Goal: Information Seeking & Learning: Learn about a topic

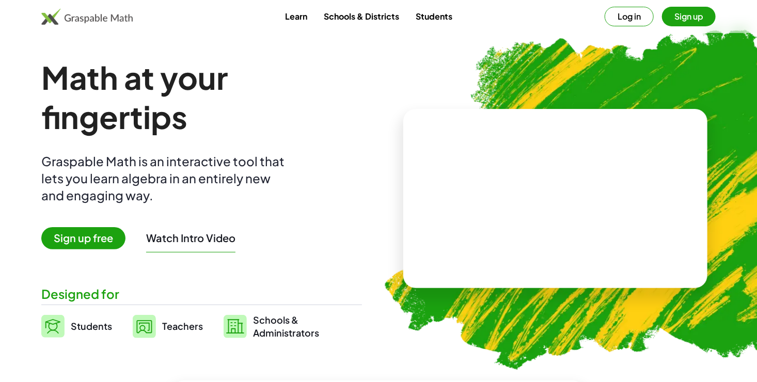
click at [683, 13] on button "Sign up" at bounding box center [689, 17] width 54 height 20
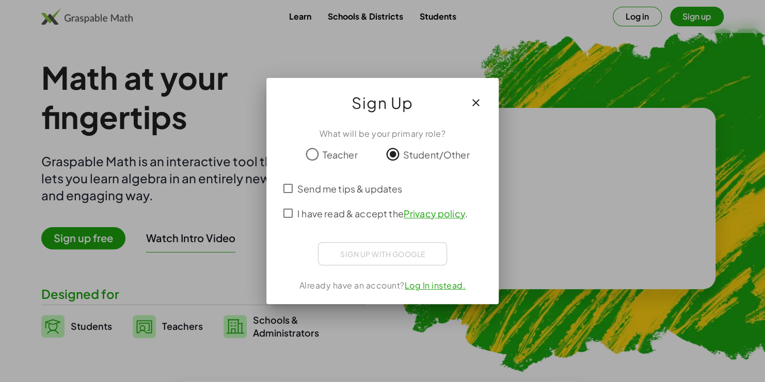
click at [374, 256] on div "Sign up with Google Acceder con Google Acceder con Google. Se abre en una pesta…" at bounding box center [382, 253] width 129 height 23
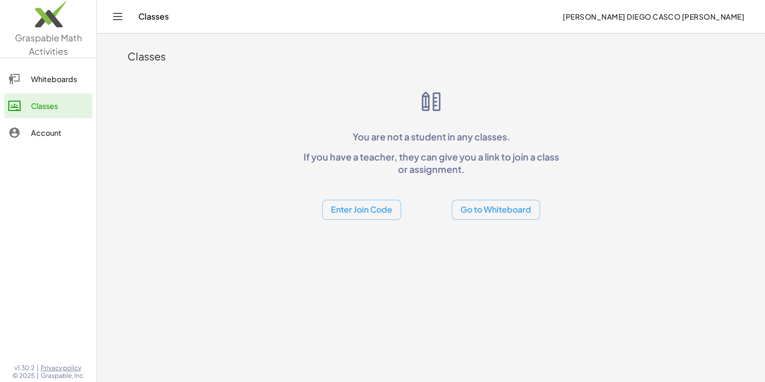
click at [375, 208] on button "Enter Join Code" at bounding box center [361, 210] width 79 height 20
click at [356, 237] on div "Join Class" at bounding box center [361, 236] width 62 height 12
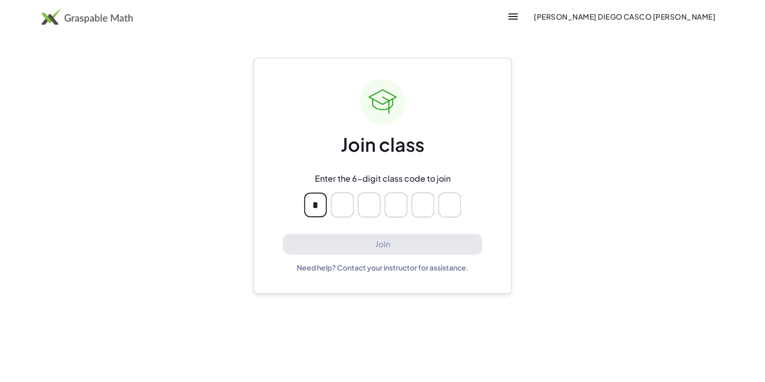
type input "*"
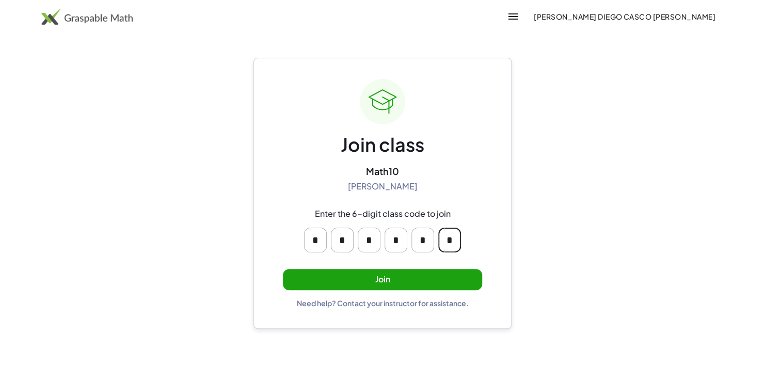
type input "*"
click at [358, 279] on button "Join" at bounding box center [382, 279] width 199 height 21
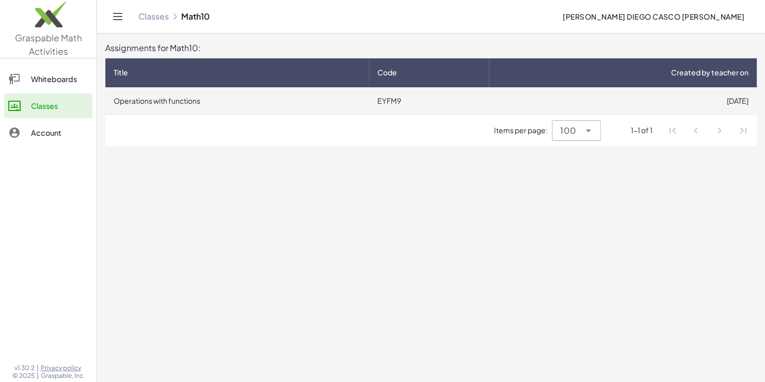
click at [265, 103] on td "Operations with functions" at bounding box center [237, 100] width 264 height 27
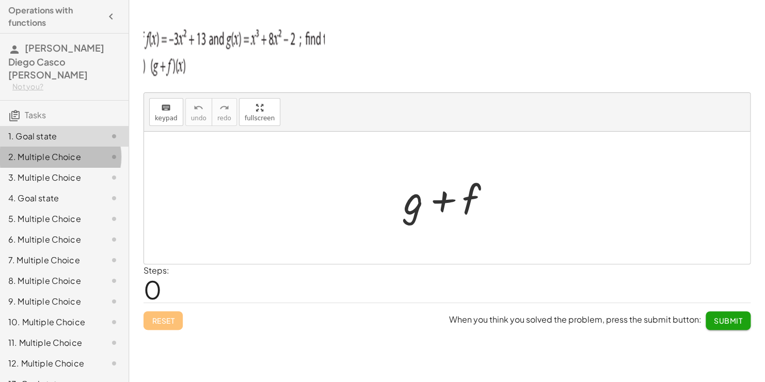
click at [62, 151] on div "2. Multiple Choice" at bounding box center [49, 157] width 83 height 12
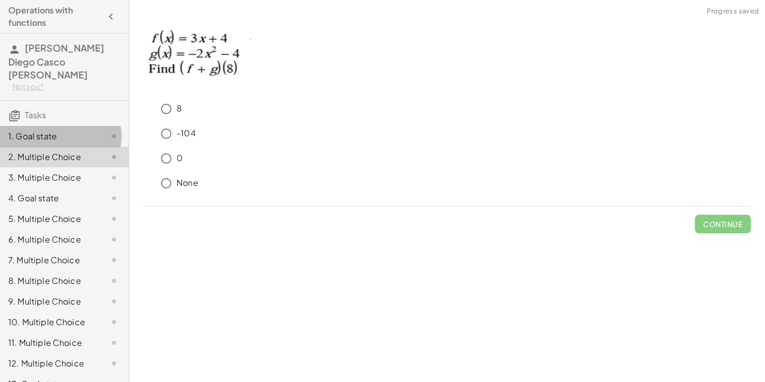
click at [71, 130] on div "1. Goal state" at bounding box center [49, 136] width 83 height 12
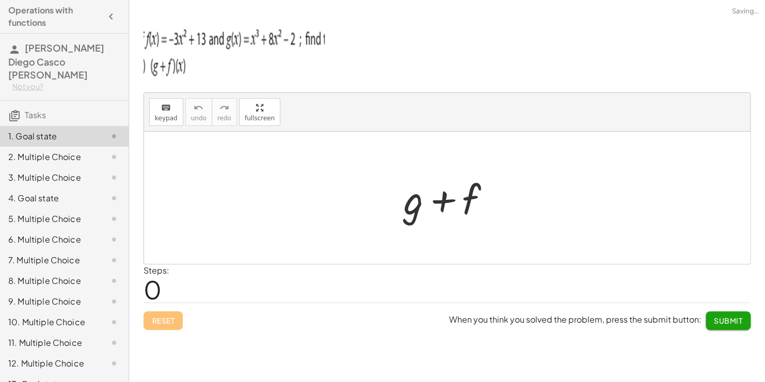
click at [51, 209] on div "3. Multiple Choice" at bounding box center [64, 219] width 129 height 21
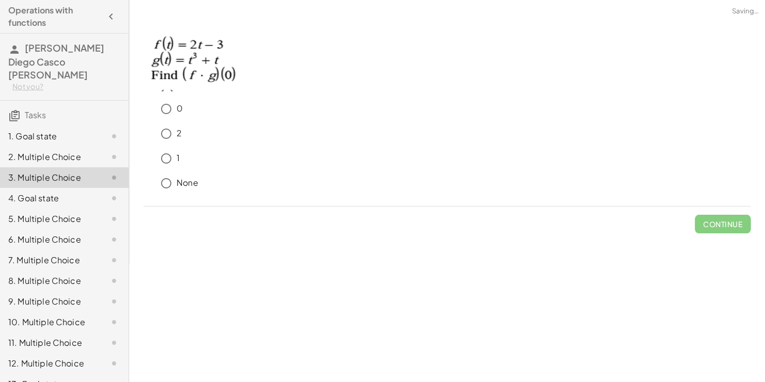
click at [44, 229] on div "4. Goal state" at bounding box center [64, 239] width 129 height 21
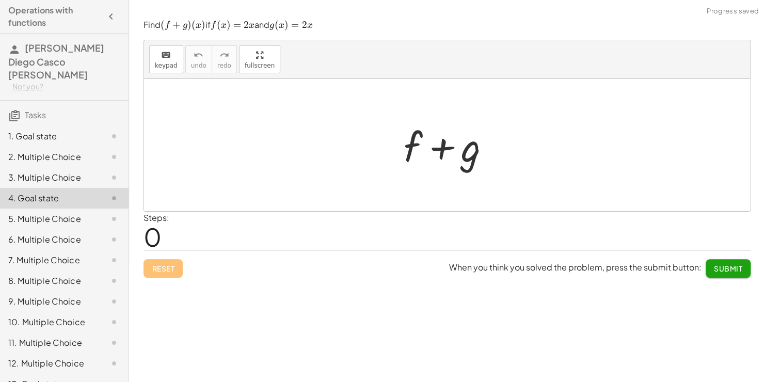
click at [36, 213] on div "5. Multiple Choice" at bounding box center [49, 219] width 83 height 12
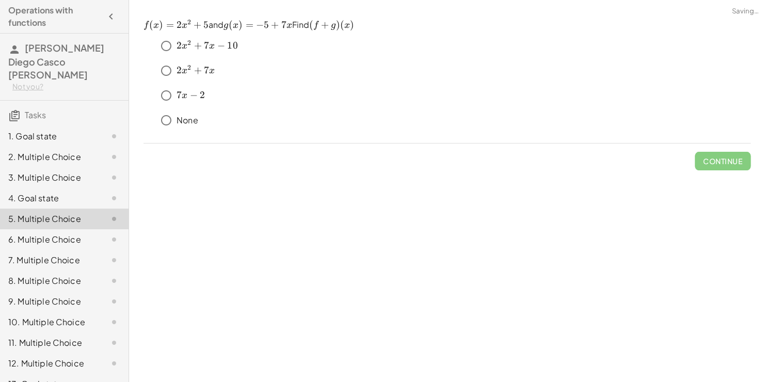
click at [38, 130] on div "1. Goal state" at bounding box center [49, 136] width 83 height 12
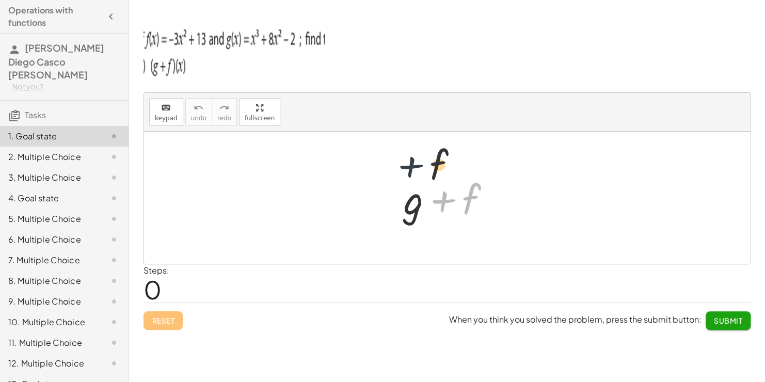
drag, startPoint x: 440, startPoint y: 202, endPoint x: 404, endPoint y: 163, distance: 53.3
click at [404, 163] on div "+ f + g + f" at bounding box center [447, 198] width 606 height 132
drag, startPoint x: 412, startPoint y: 198, endPoint x: 203, endPoint y: 151, distance: 214.4
click at [434, 198] on div at bounding box center [451, 197] width 105 height 53
drag, startPoint x: 764, startPoint y: 107, endPoint x: 766, endPoint y: 169, distance: 62.0
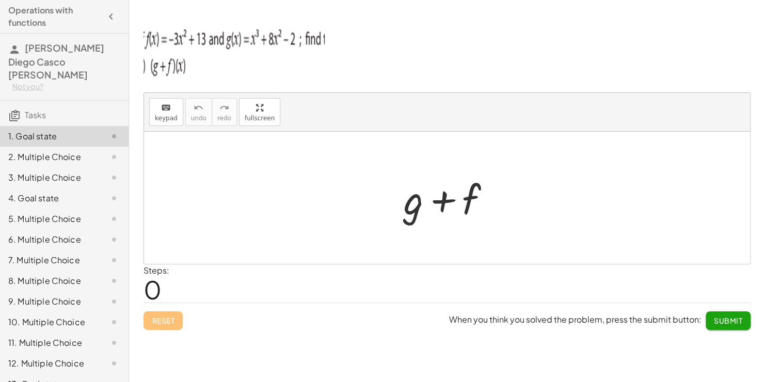
click at [765, 169] on html "Operations with functions [PERSON_NAME] Diego Casco [PERSON_NAME] Not you? Task…" at bounding box center [382, 191] width 765 height 382
click at [65, 151] on div "2. Multiple Choice" at bounding box center [49, 157] width 83 height 12
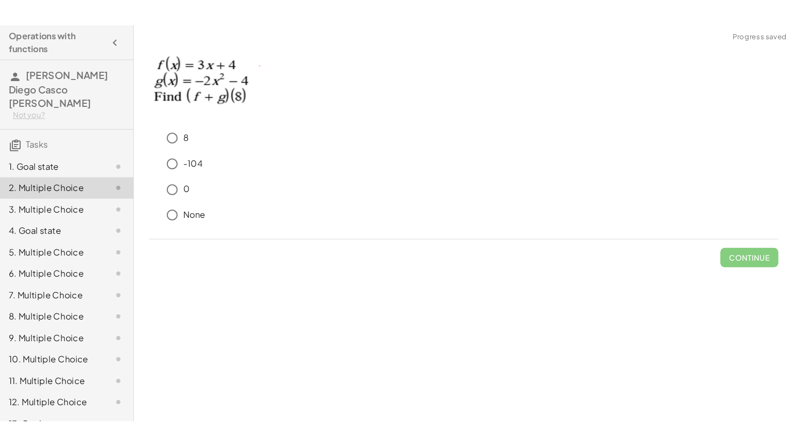
scroll to position [50, 0]
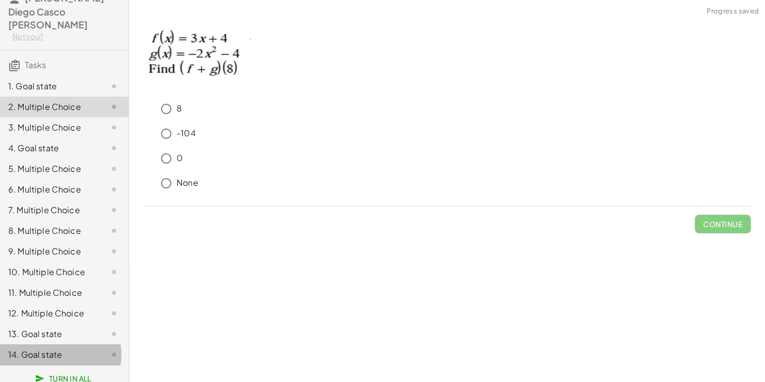
click at [74, 348] on div "14. Goal state" at bounding box center [49, 354] width 83 height 12
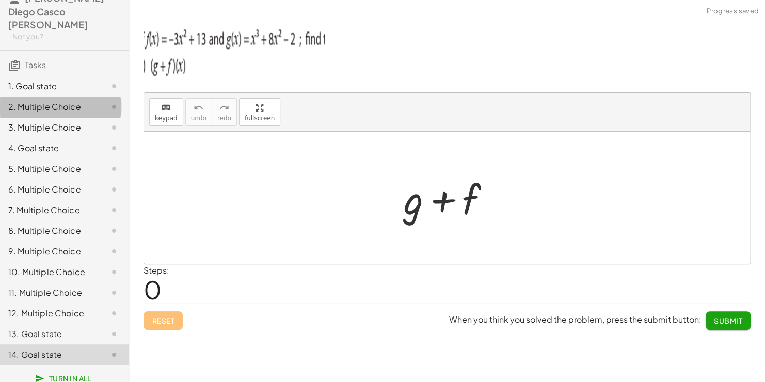
click at [55, 101] on div "2. Multiple Choice" at bounding box center [49, 107] width 83 height 12
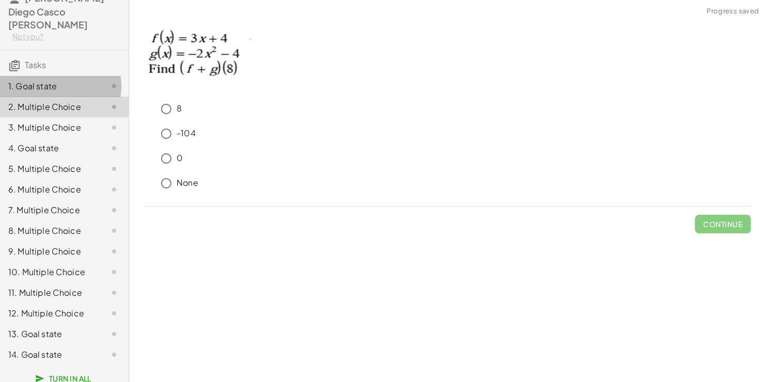
click at [54, 117] on div "1. Goal state" at bounding box center [64, 127] width 129 height 21
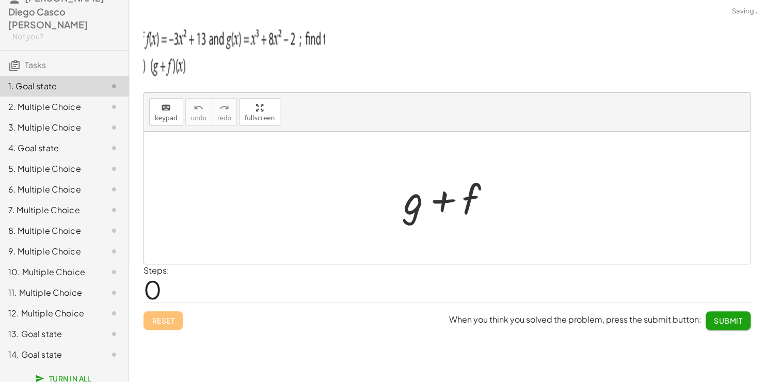
click at [66, 101] on div "2. Multiple Choice" at bounding box center [49, 107] width 83 height 12
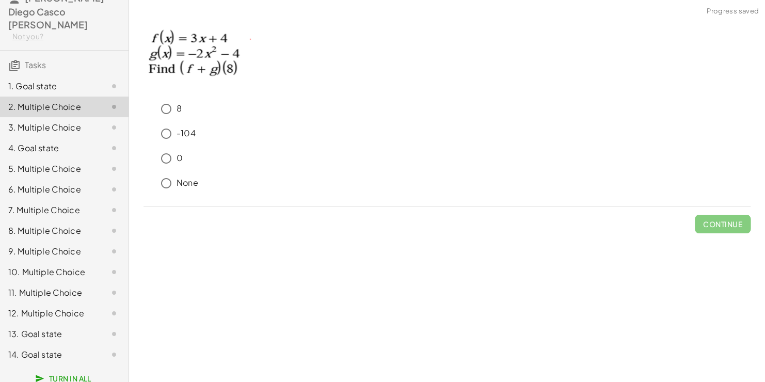
click at [67, 80] on div "1. Goal state" at bounding box center [49, 86] width 83 height 12
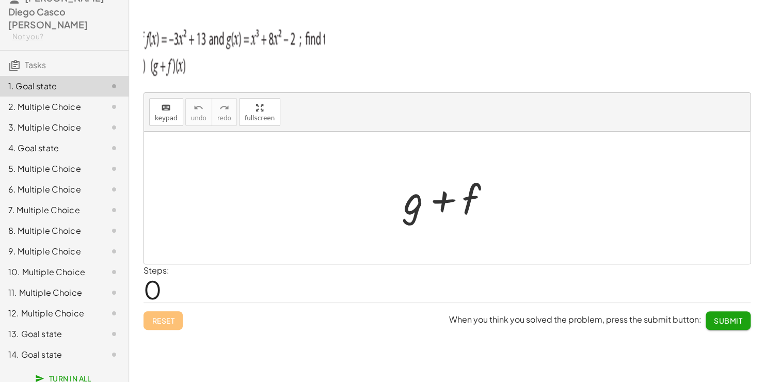
scroll to position [0, 0]
